Goal: Transaction & Acquisition: Purchase product/service

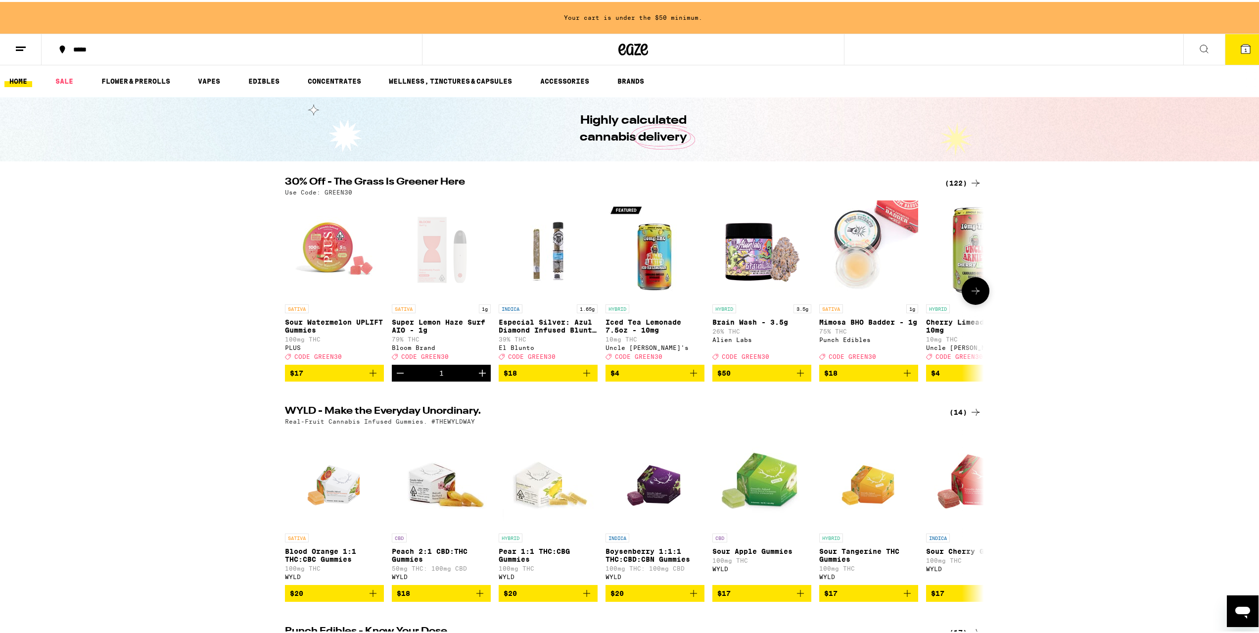
click at [397, 377] on icon "Decrement" at bounding box center [400, 371] width 12 height 12
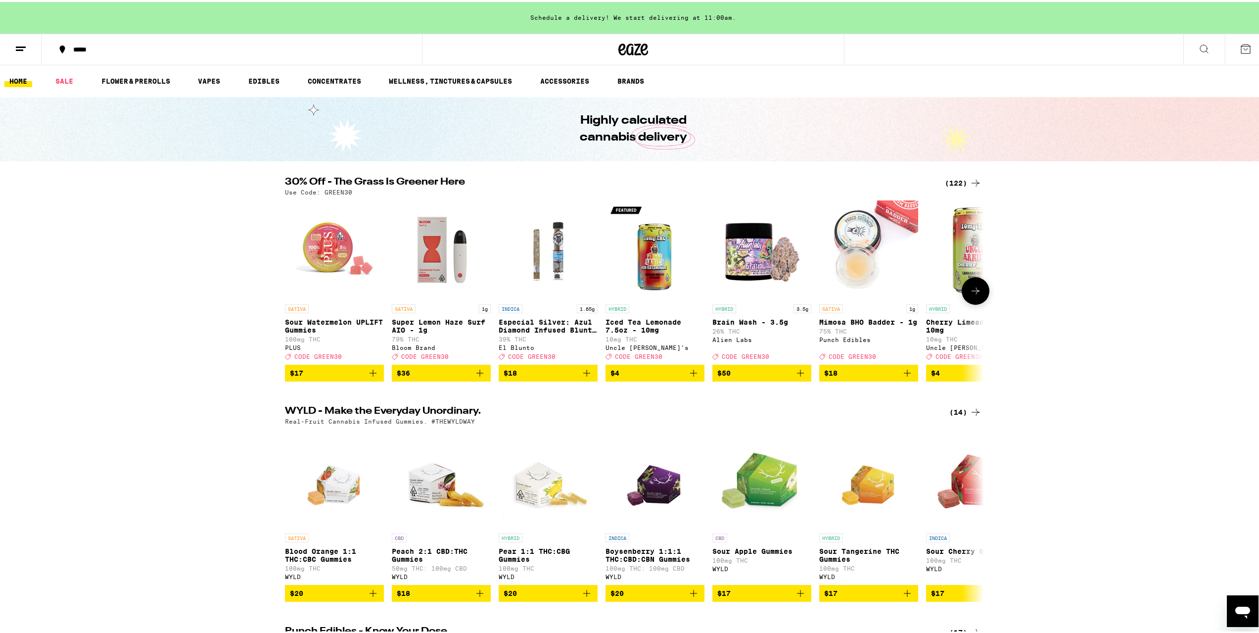
click at [581, 375] on icon "Add to bag" at bounding box center [587, 371] width 12 height 12
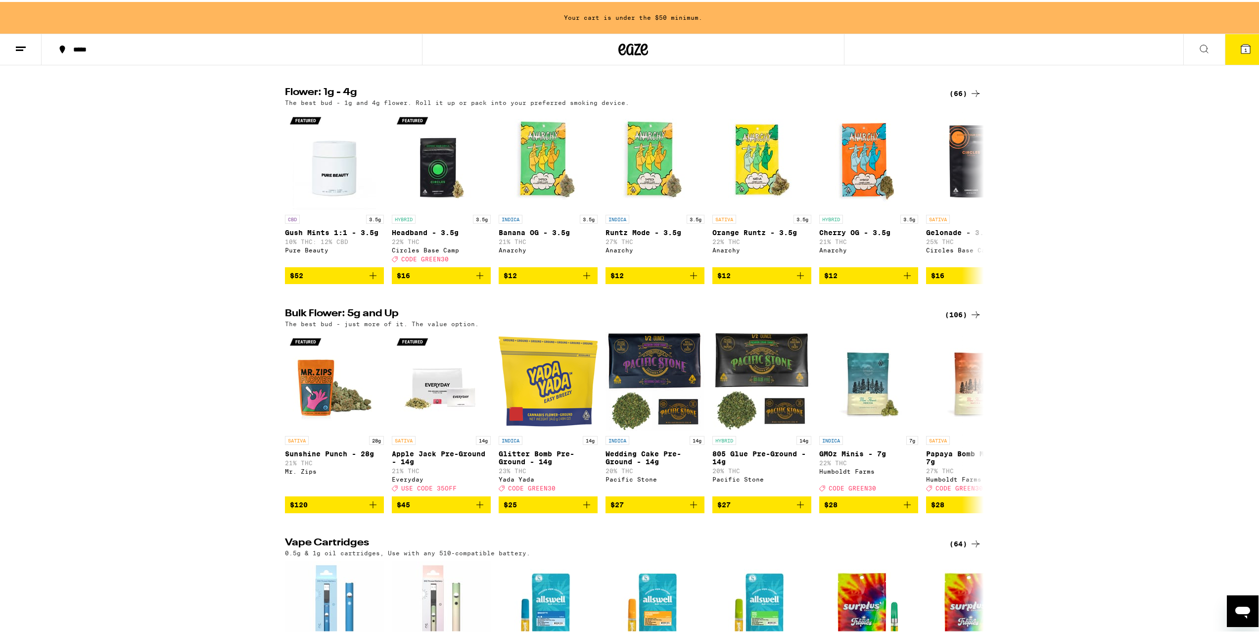
scroll to position [1039, 0]
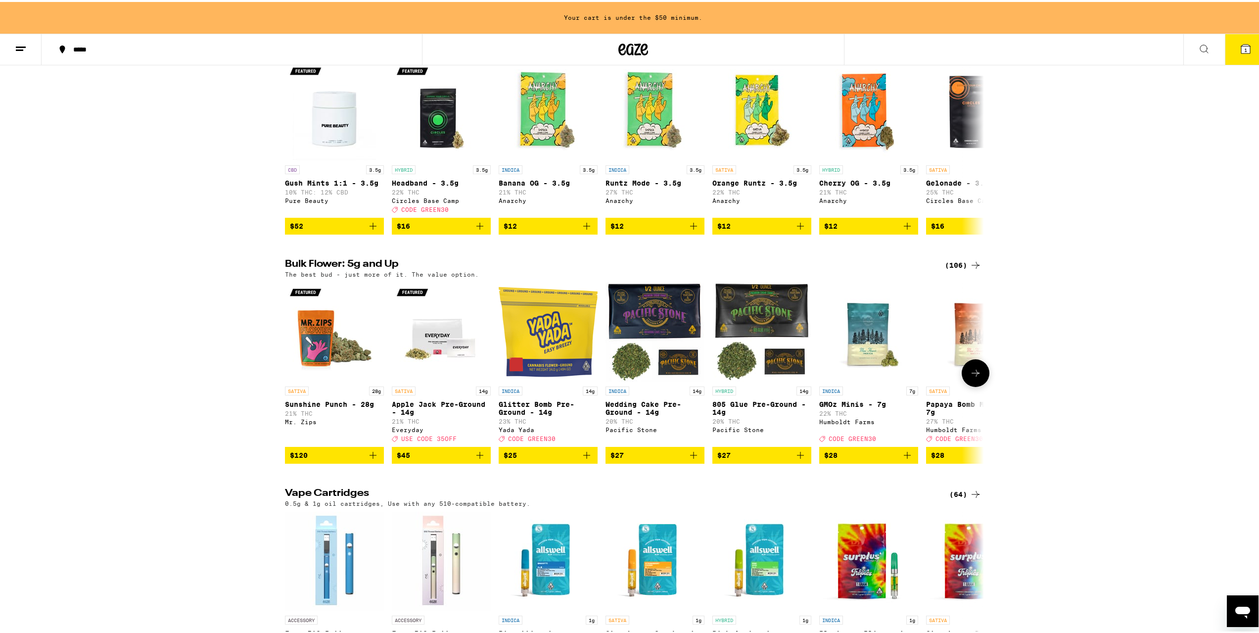
click at [800, 459] on icon "Add to bag" at bounding box center [800, 453] width 12 height 12
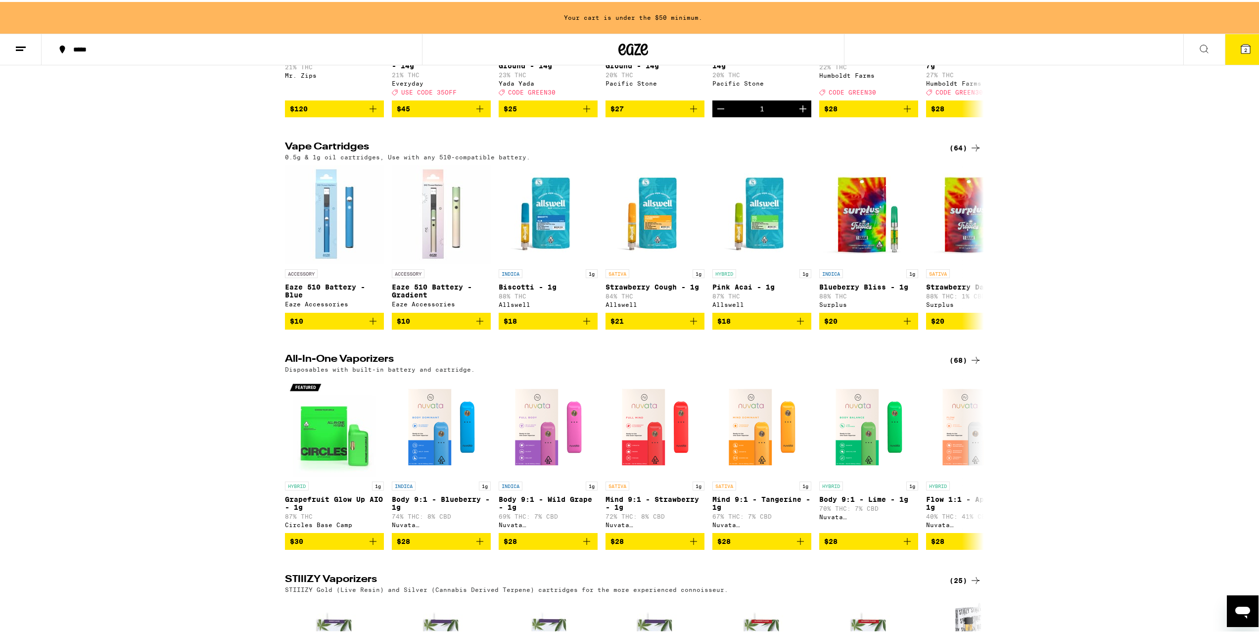
scroll to position [1435, 0]
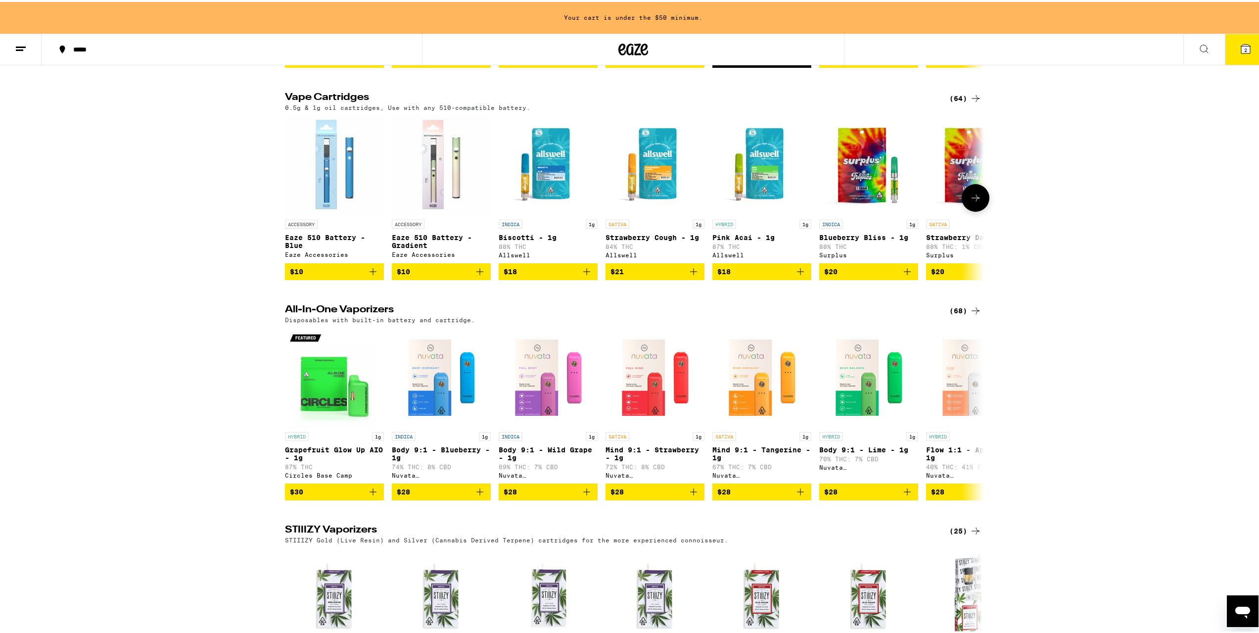
click at [972, 202] on icon at bounding box center [976, 196] width 12 height 12
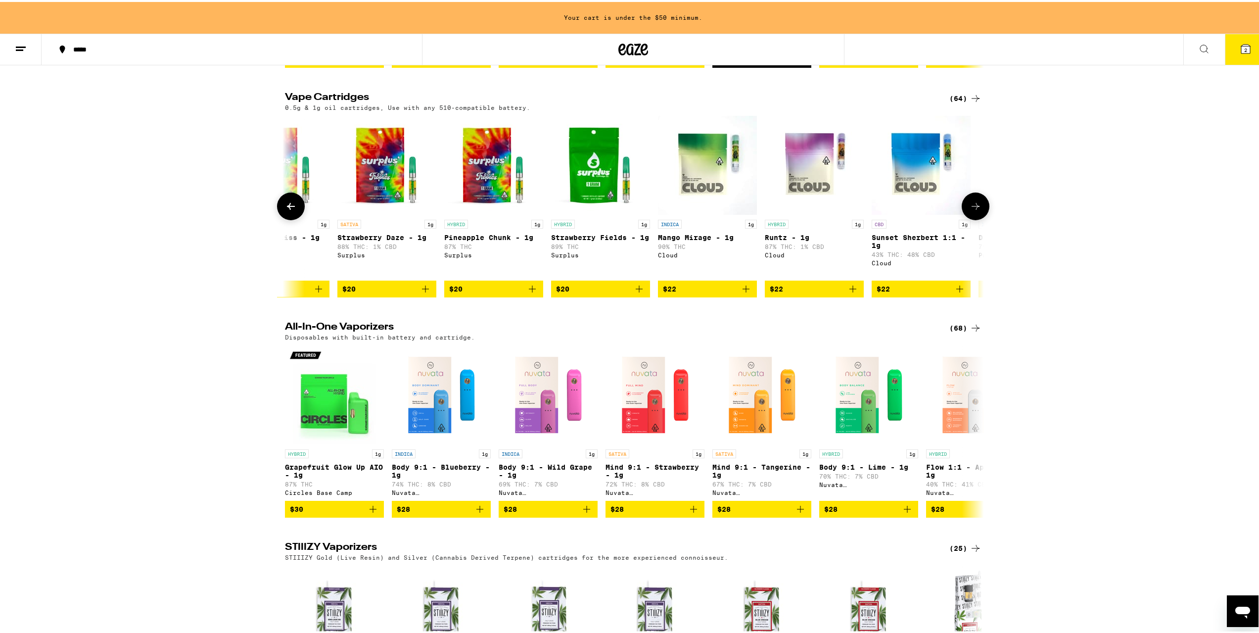
click at [972, 210] on icon at bounding box center [976, 204] width 12 height 12
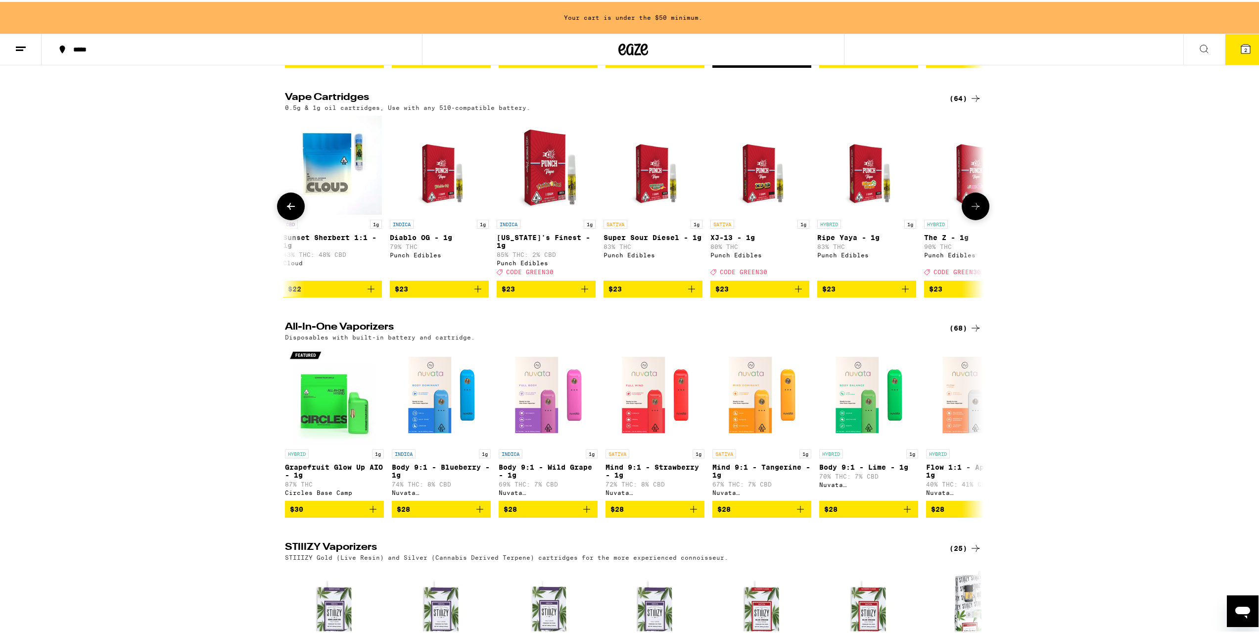
click at [972, 210] on icon at bounding box center [976, 204] width 12 height 12
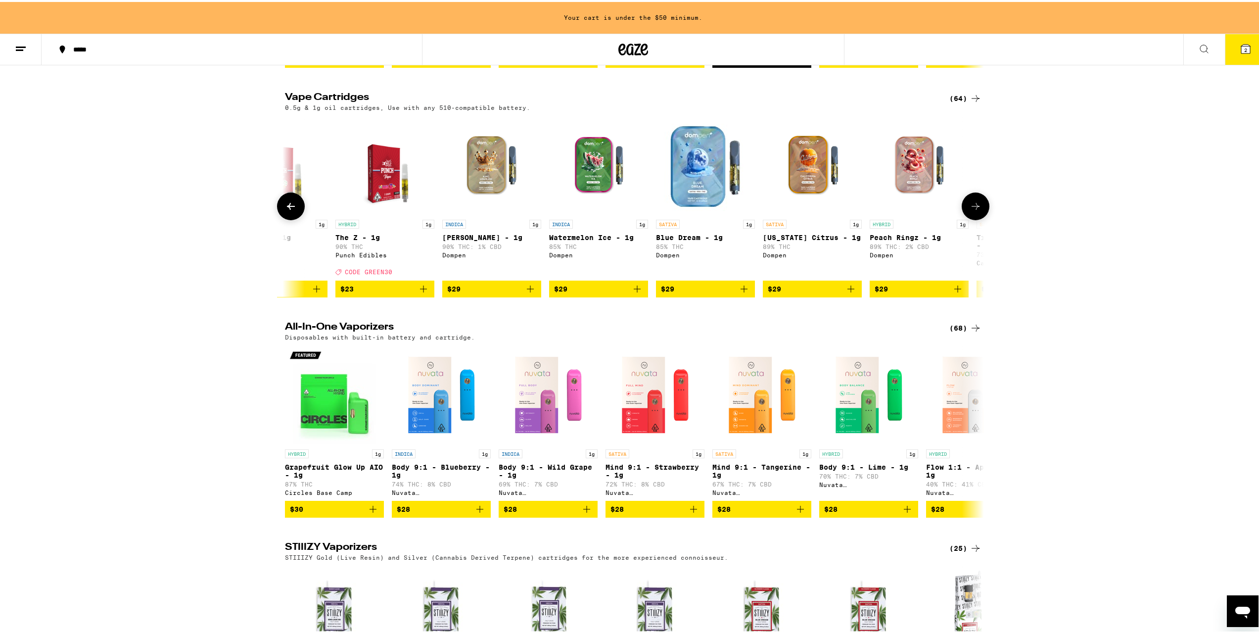
click at [430, 295] on button "$23" at bounding box center [384, 286] width 99 height 17
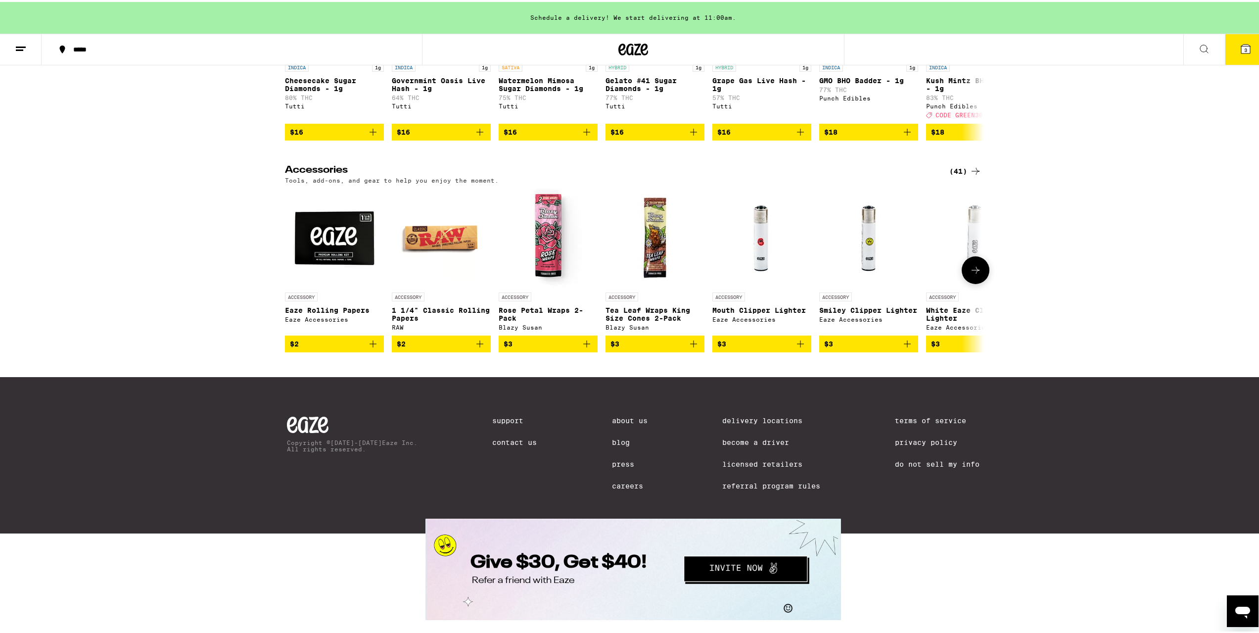
scroll to position [4345, 0]
click at [691, 348] on icon "Add to bag" at bounding box center [694, 342] width 12 height 12
click at [691, 348] on icon "Increment" at bounding box center [696, 342] width 12 height 12
click at [977, 274] on icon at bounding box center [976, 268] width 12 height 12
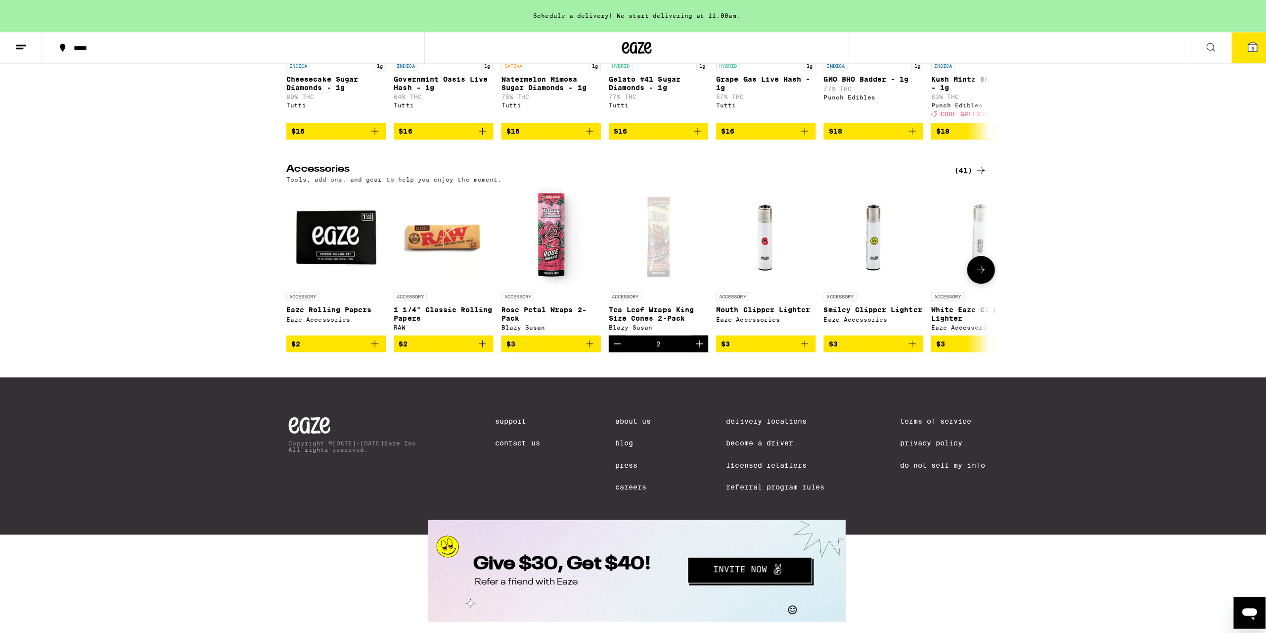
scroll to position [0, 589]
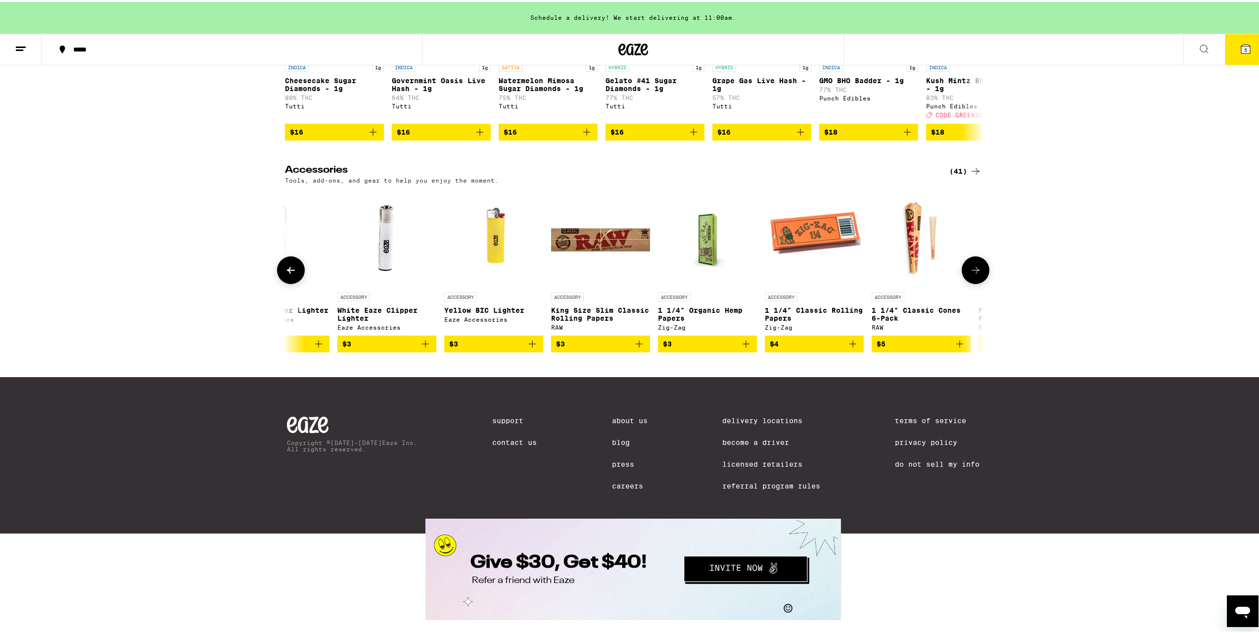
click at [957, 348] on icon "Add to bag" at bounding box center [960, 342] width 12 height 12
click at [1240, 49] on icon at bounding box center [1246, 47] width 12 height 12
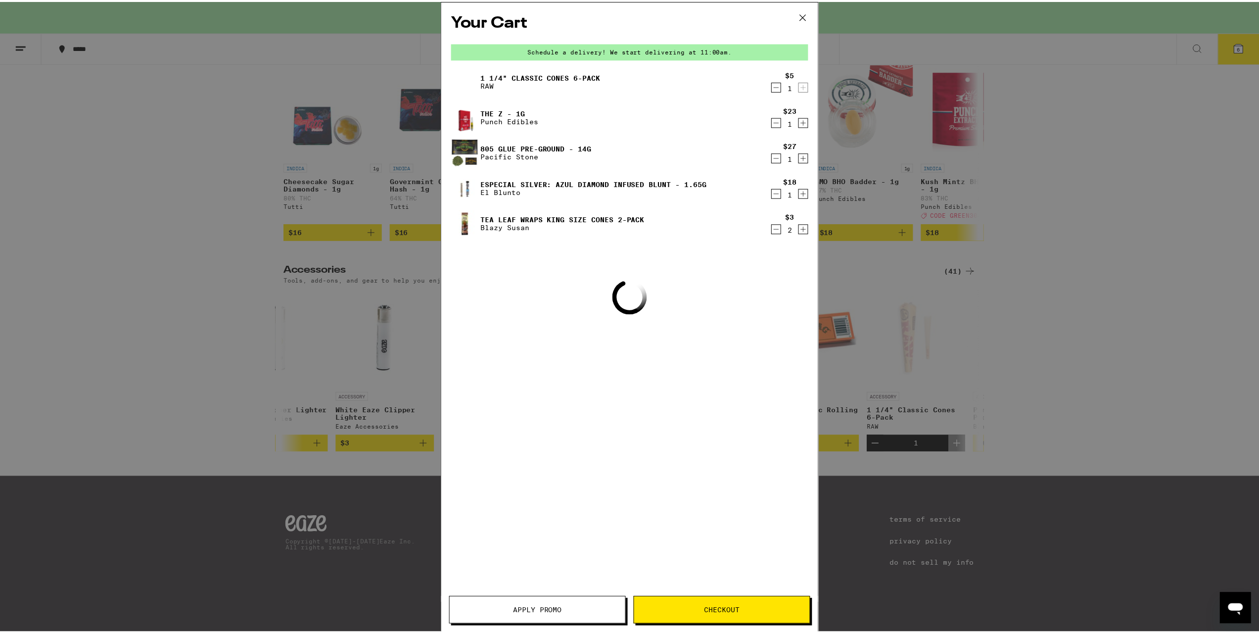
scroll to position [4342, 0]
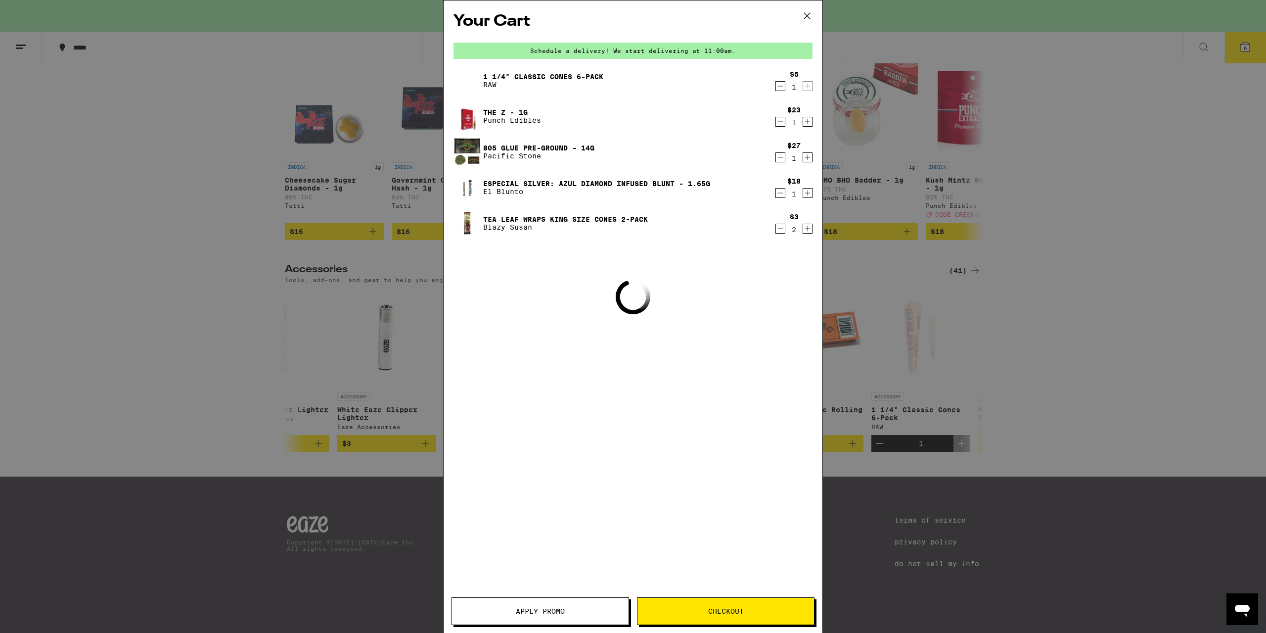
click at [813, 21] on icon at bounding box center [807, 15] width 15 height 15
